Goal: Find specific page/section: Find specific page/section

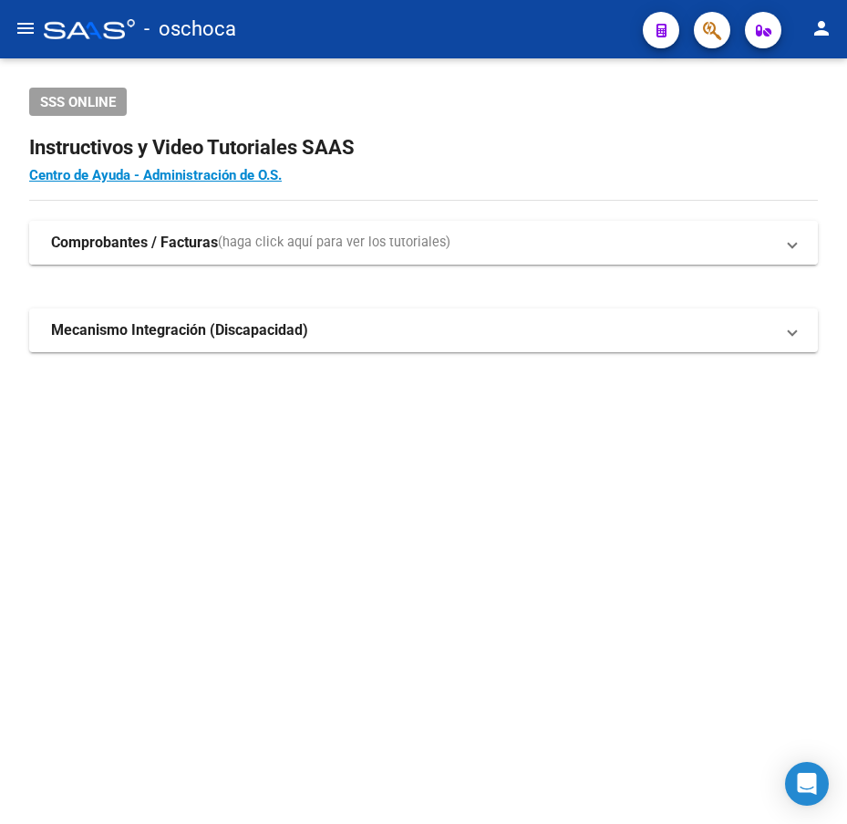
click at [186, 252] on strong "Comprobantes / Facturas" at bounding box center [134, 243] width 167 height 20
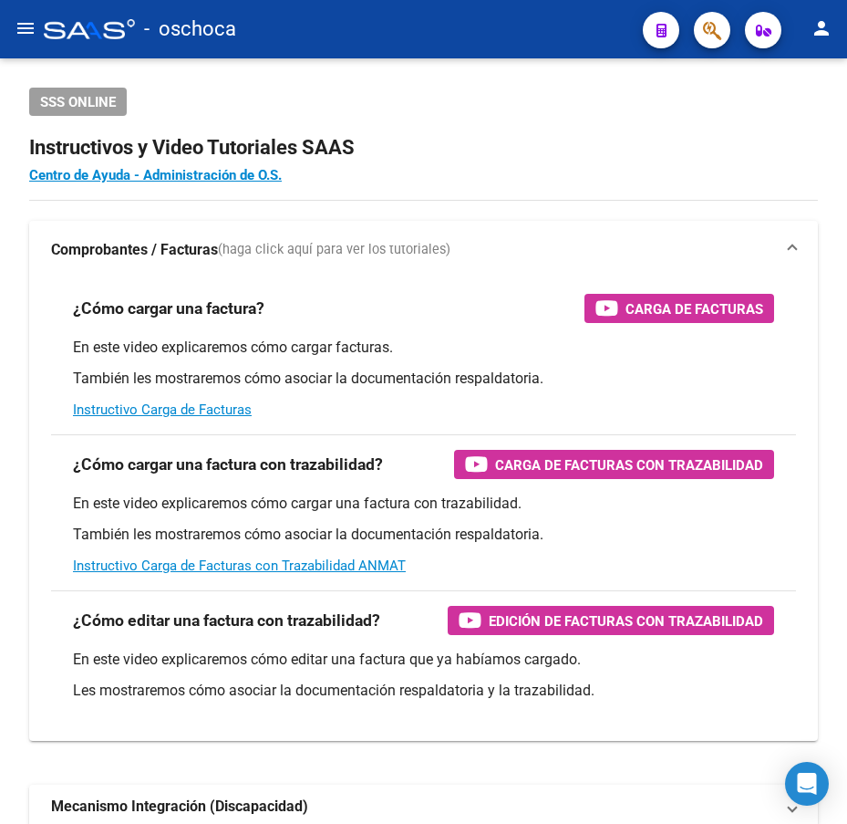
click at [83, 32] on div at bounding box center [89, 29] width 91 height 20
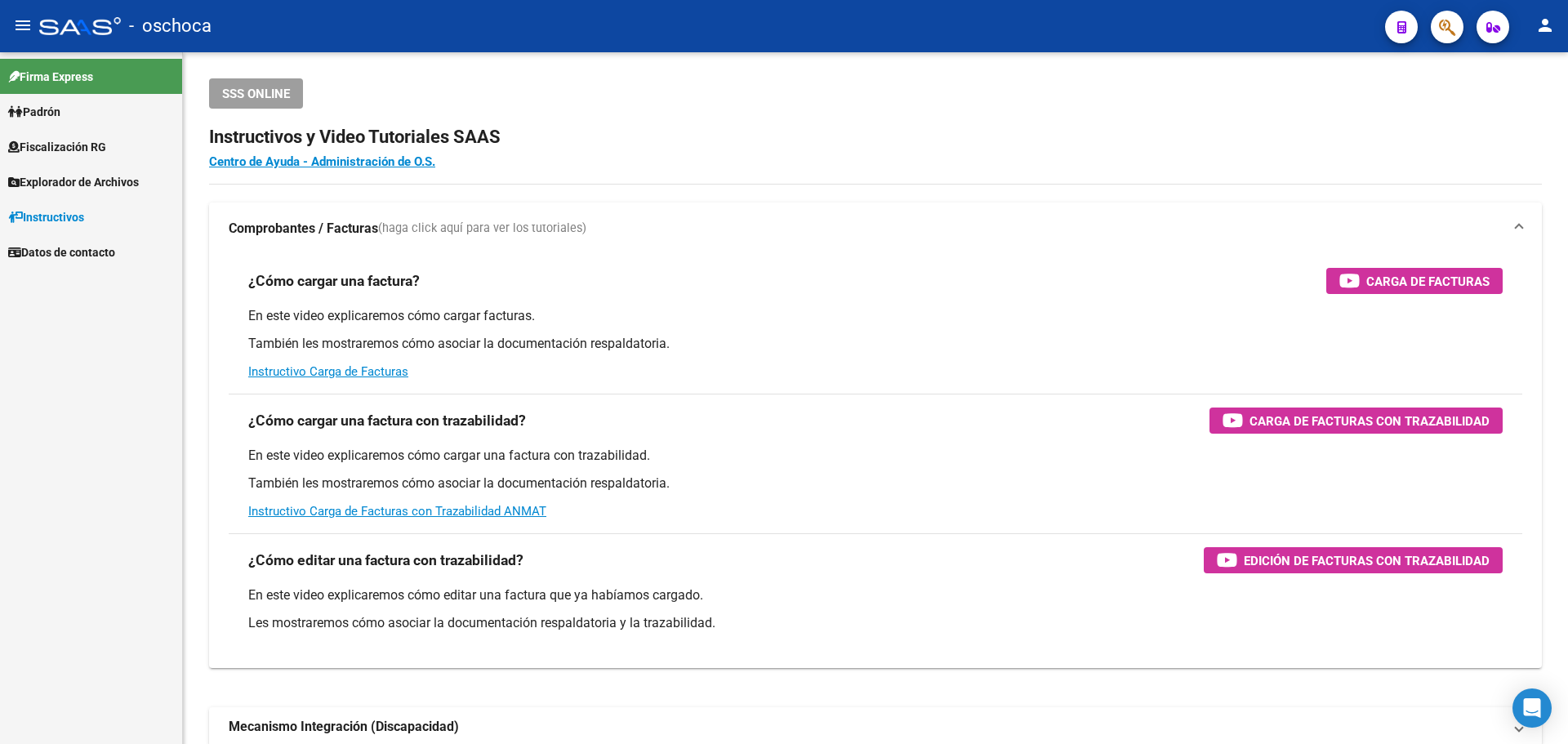
click at [46, 176] on span "Explorador de Archivos" at bounding box center [73, 182] width 131 height 18
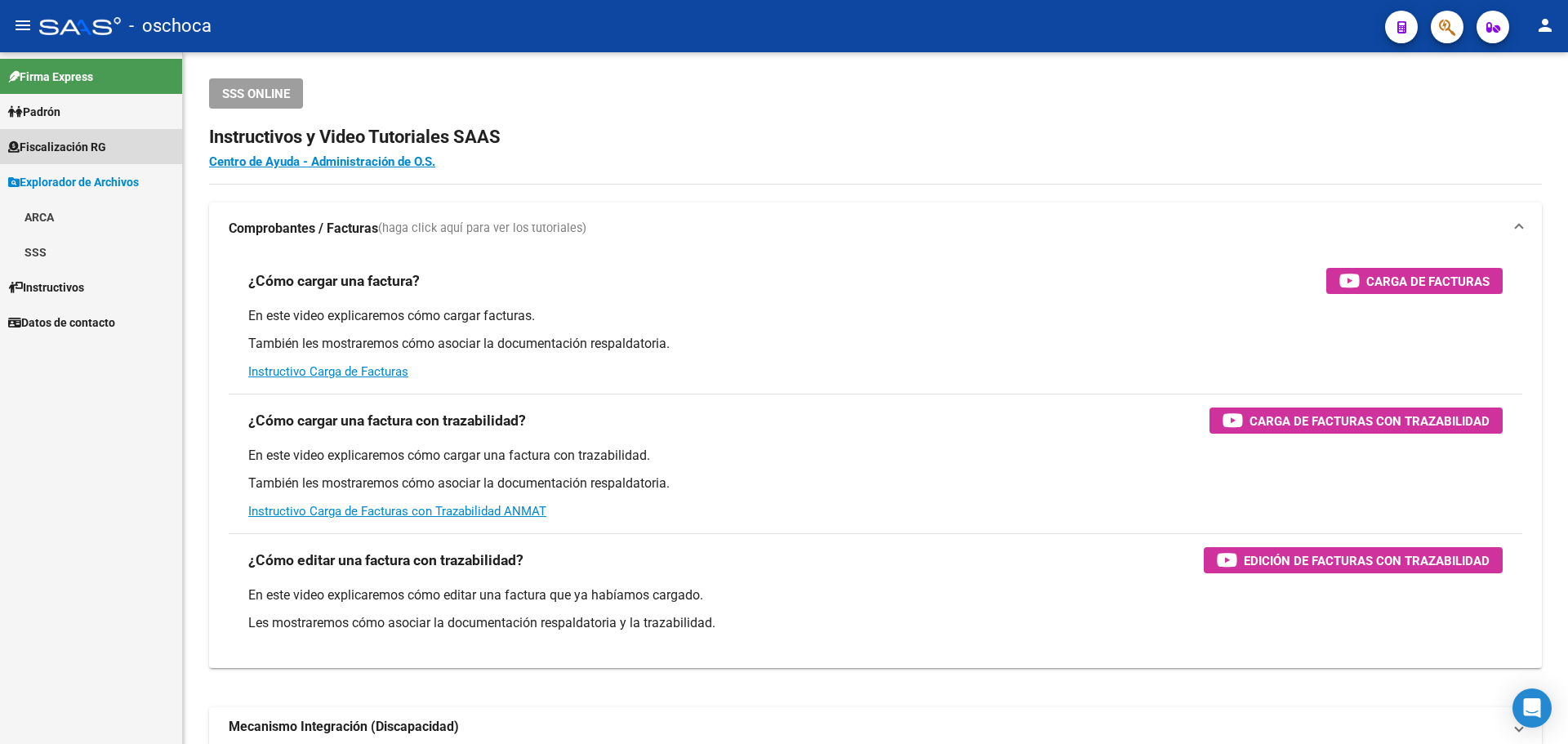
click at [62, 145] on span "Fiscalización RG" at bounding box center [56, 147] width 98 height 18
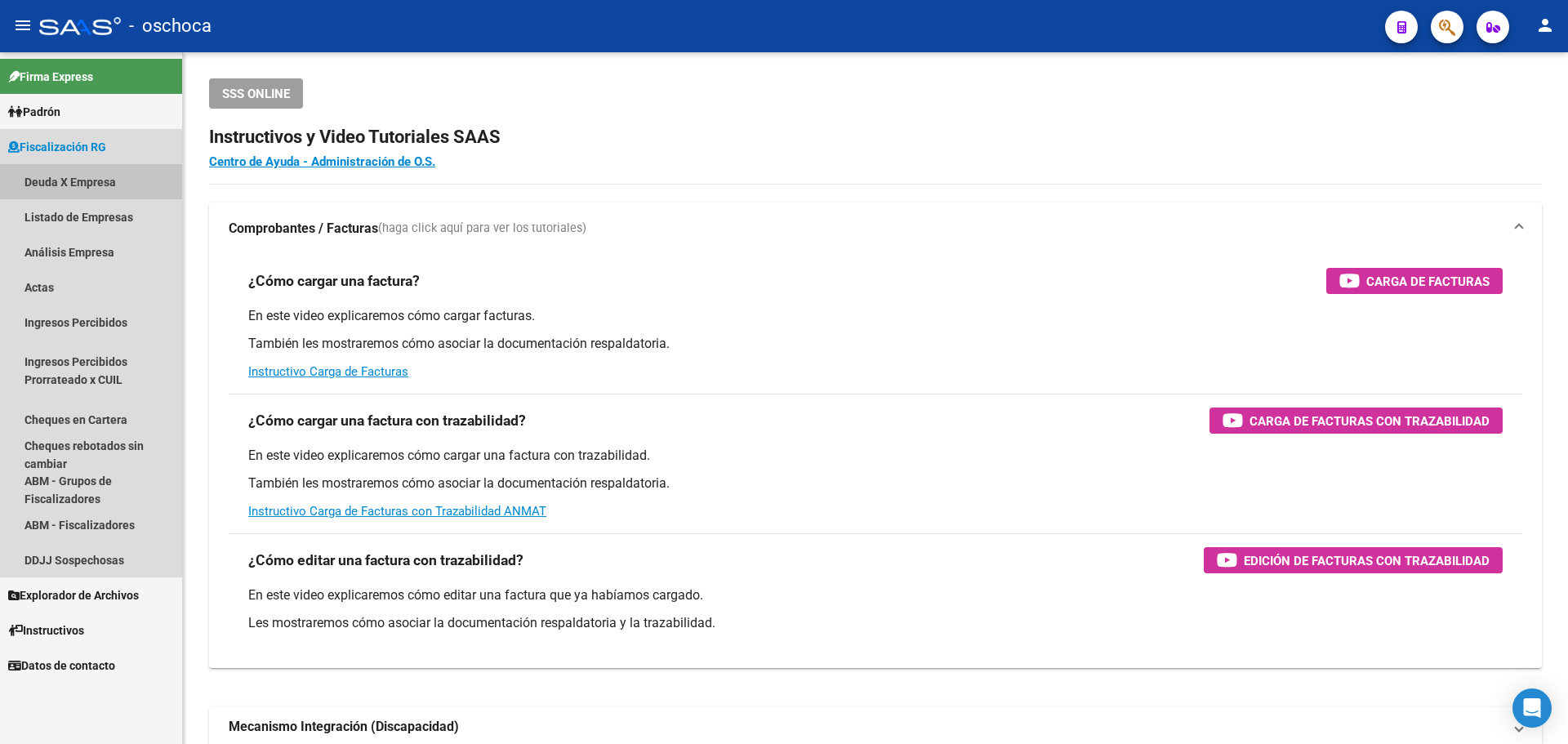
click at [61, 185] on link "Deuda X Empresa" at bounding box center [90, 181] width 182 height 35
